Goal: Navigation & Orientation: Go to known website

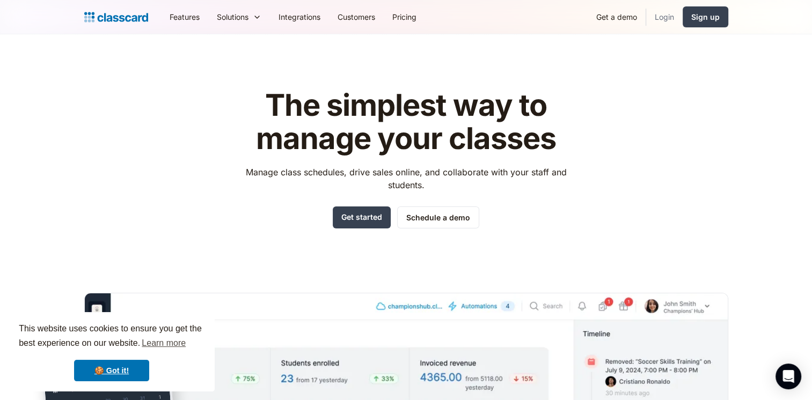
click at [662, 16] on link "Login" at bounding box center [664, 17] width 36 height 24
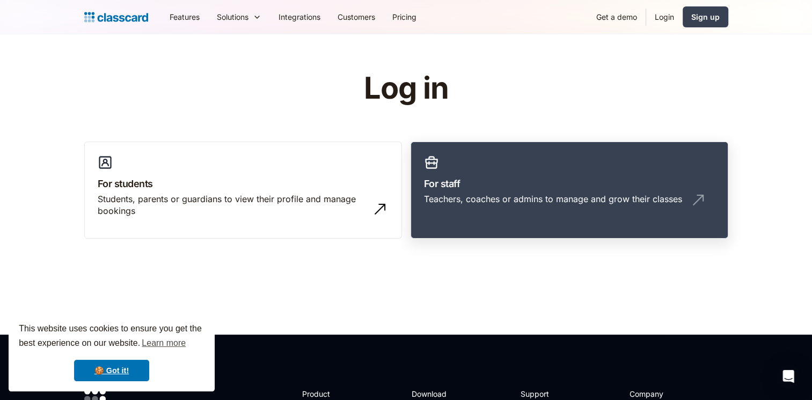
click at [540, 194] on div "Teachers, coaches or admins to manage and grow their classes" at bounding box center [553, 199] width 258 height 12
